Goal: Transaction & Acquisition: Book appointment/travel/reservation

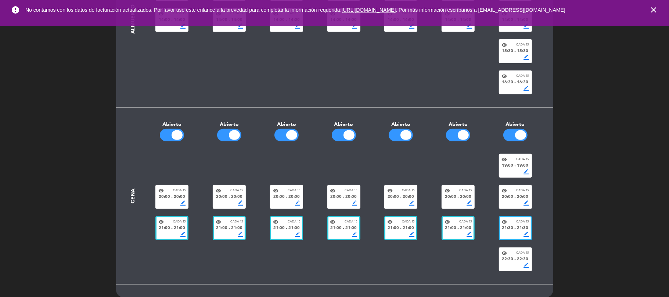
scroll to position [235, 0]
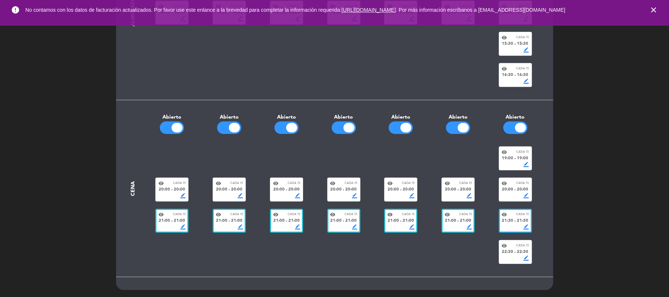
click at [647, 155] on div "add LUN MAR [PERSON_NAME] VIE SAB DOM Desayuno close Crear servicio Brunch clos…" at bounding box center [334, 42] width 669 height 511
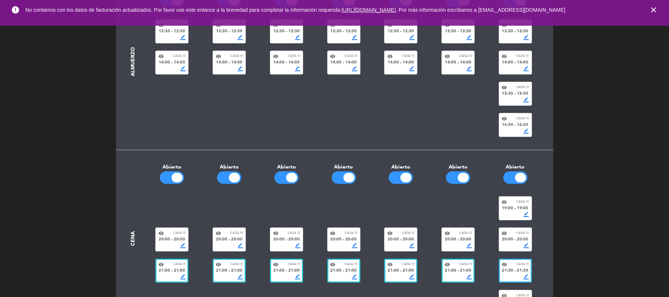
scroll to position [0, 0]
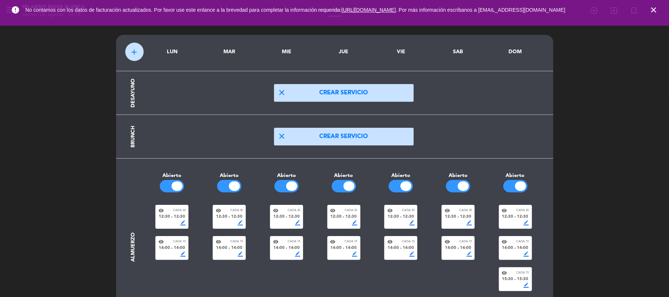
click at [655, 8] on icon "close" at bounding box center [653, 10] width 9 height 9
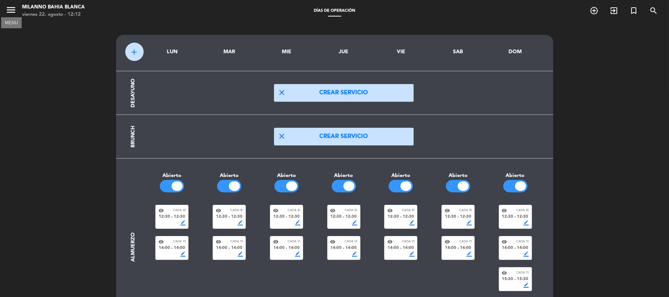
click at [15, 8] on icon "menu" at bounding box center [11, 9] width 11 height 11
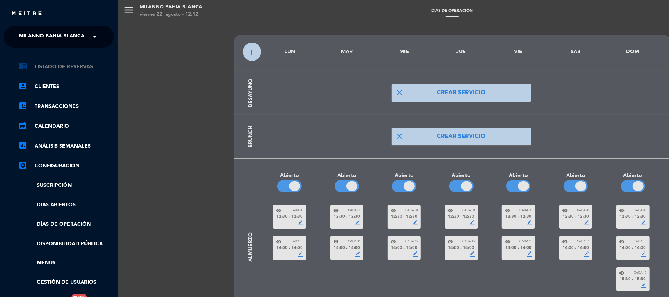
click at [48, 64] on link "chrome_reader_mode Listado de Reservas" at bounding box center [65, 66] width 95 height 9
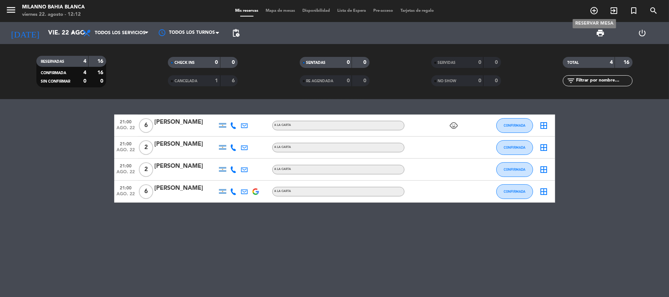
click at [598, 9] on icon "add_circle_outline" at bounding box center [594, 10] width 9 height 9
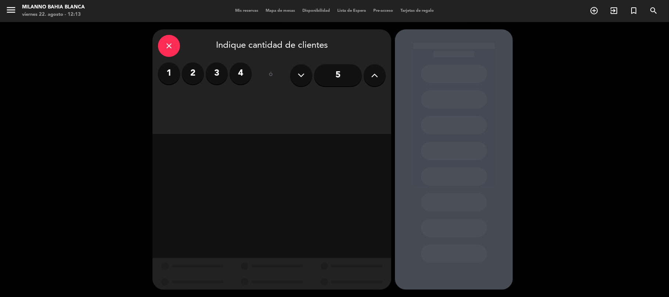
click at [348, 77] on input "5" at bounding box center [338, 75] width 48 height 22
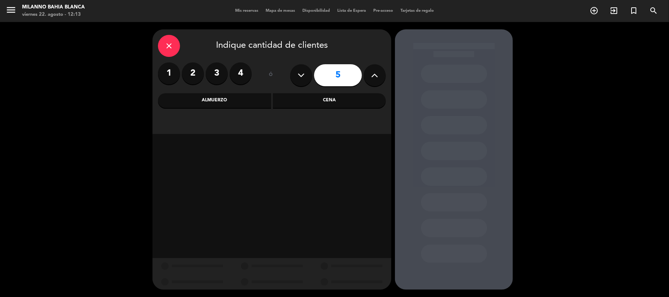
click at [375, 78] on icon at bounding box center [374, 75] width 7 height 11
click at [351, 75] on input "7" at bounding box center [338, 75] width 48 height 22
click at [342, 74] on input "7" at bounding box center [338, 75] width 48 height 22
click at [371, 72] on button at bounding box center [375, 75] width 22 height 22
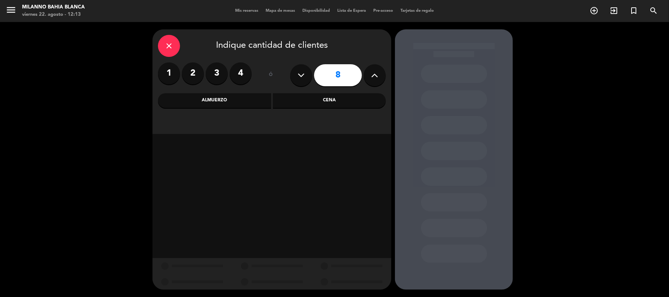
click at [371, 72] on icon at bounding box center [374, 75] width 7 height 11
click at [371, 73] on icon at bounding box center [374, 75] width 7 height 11
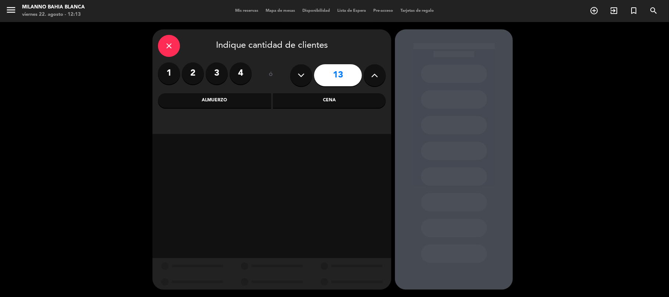
click at [371, 73] on icon at bounding box center [374, 75] width 7 height 11
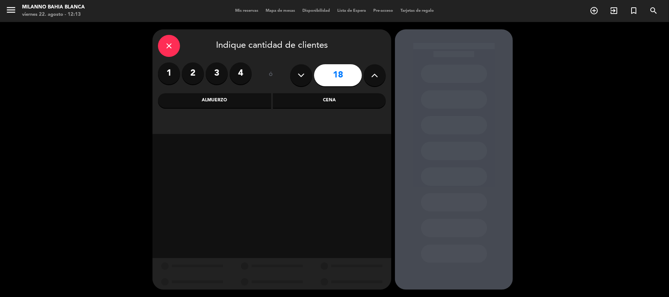
click at [372, 73] on icon at bounding box center [374, 75] width 7 height 11
type input "20"
click at [346, 101] on div "Cena" at bounding box center [329, 100] width 113 height 15
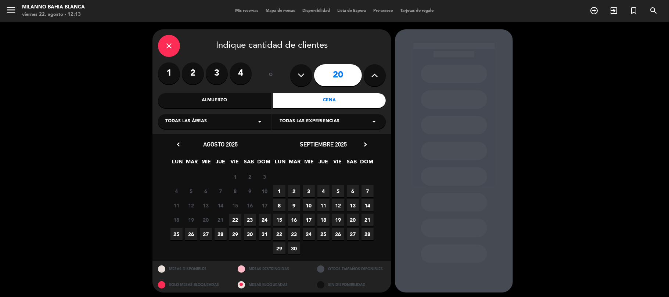
click at [234, 221] on span "22" at bounding box center [235, 220] width 12 height 12
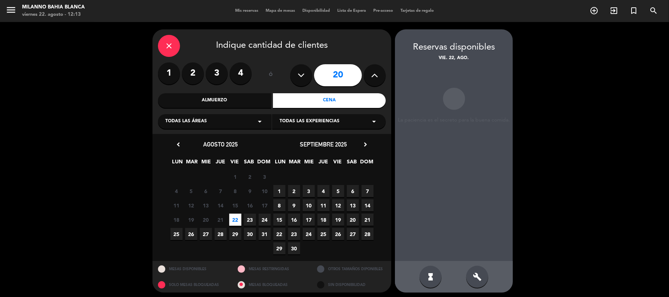
scroll to position [3, 0]
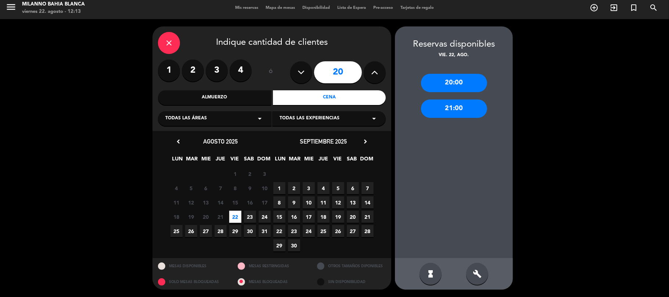
click at [463, 109] on div "21:00" at bounding box center [454, 109] width 66 height 18
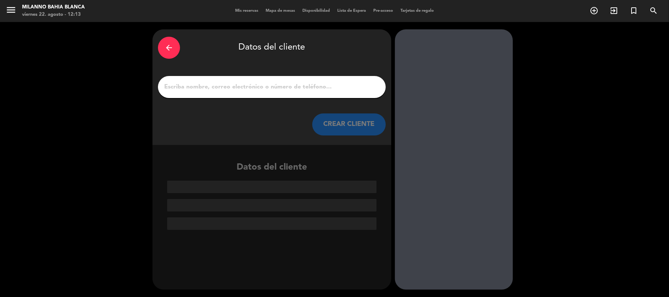
scroll to position [0, 0]
click at [317, 85] on input "1" at bounding box center [271, 87] width 217 height 10
click at [170, 47] on icon "arrow_back" at bounding box center [169, 47] width 9 height 9
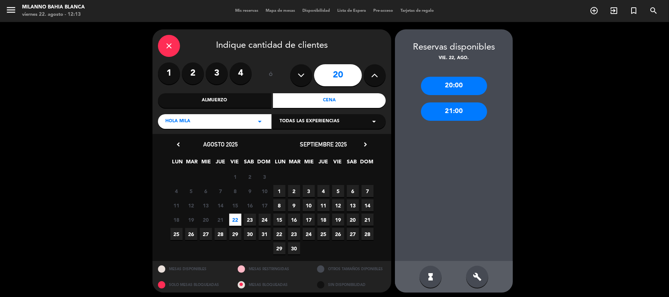
click at [472, 86] on div "20:00" at bounding box center [454, 86] width 66 height 18
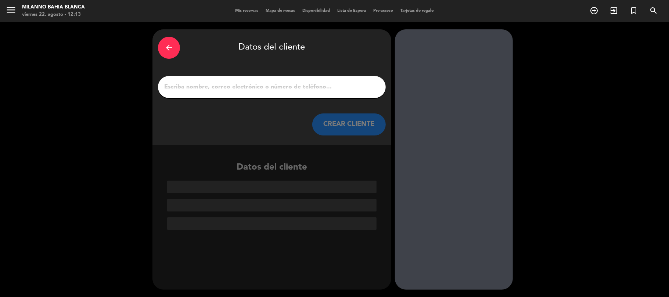
click at [278, 88] on input "1" at bounding box center [271, 87] width 217 height 10
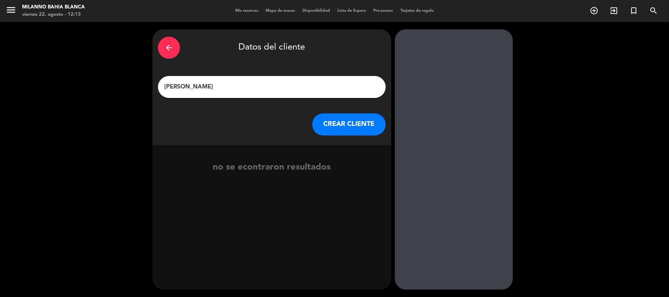
type input "[PERSON_NAME]"
click at [339, 126] on button "CREAR CLIENTE" at bounding box center [348, 124] width 73 height 22
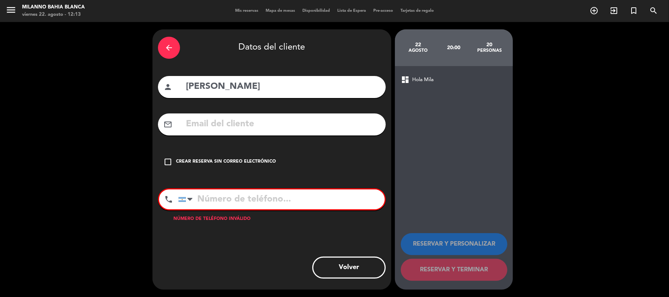
click at [169, 165] on icon "check_box_outline_blank" at bounding box center [167, 162] width 9 height 9
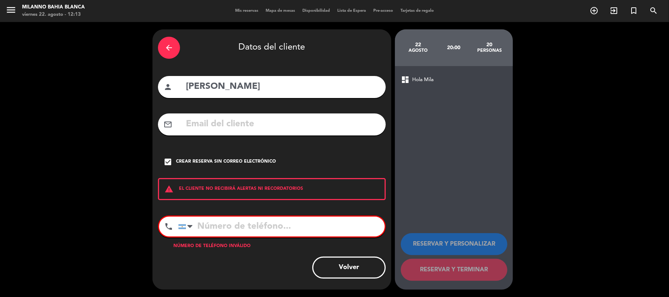
click at [212, 222] on input "tel" at bounding box center [281, 227] width 206 height 20
click at [188, 229] on div at bounding box center [189, 226] width 5 height 9
click at [0, 0] on span "Anguilla" at bounding box center [0, 0] width 0 height 0
click at [219, 227] on input "tel" at bounding box center [281, 227] width 206 height 20
type input "+1264"
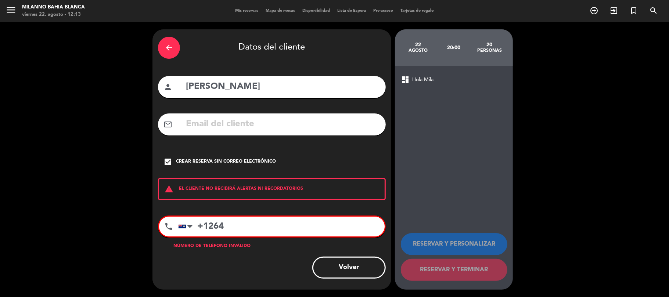
drag, startPoint x: 263, startPoint y: 245, endPoint x: 247, endPoint y: 249, distance: 16.9
click at [263, 246] on div "Número de teléfono inválido" at bounding box center [272, 246] width 228 height 7
click at [221, 230] on input "+1264" at bounding box center [281, 227] width 206 height 20
drag, startPoint x: 245, startPoint y: 227, endPoint x: 190, endPoint y: 215, distance: 56.3
click at [190, 216] on div "phone [GEOGRAPHIC_DATA] +1 [GEOGRAPHIC_DATA] +44 [GEOGRAPHIC_DATA] ([GEOGRAPHIC…" at bounding box center [272, 227] width 228 height 22
